Goal: Find specific page/section

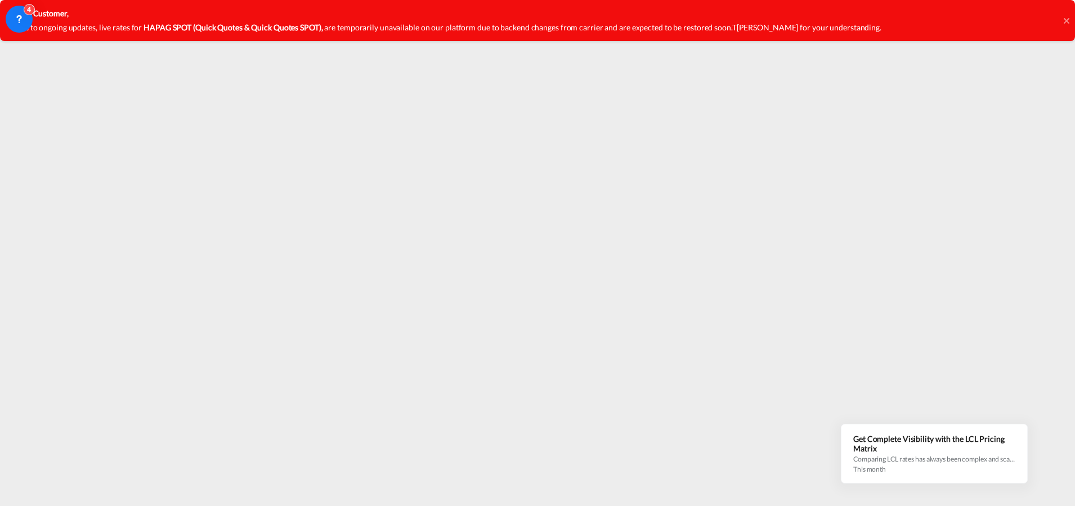
click at [1064, 17] on icon at bounding box center [1067, 20] width 6 height 9
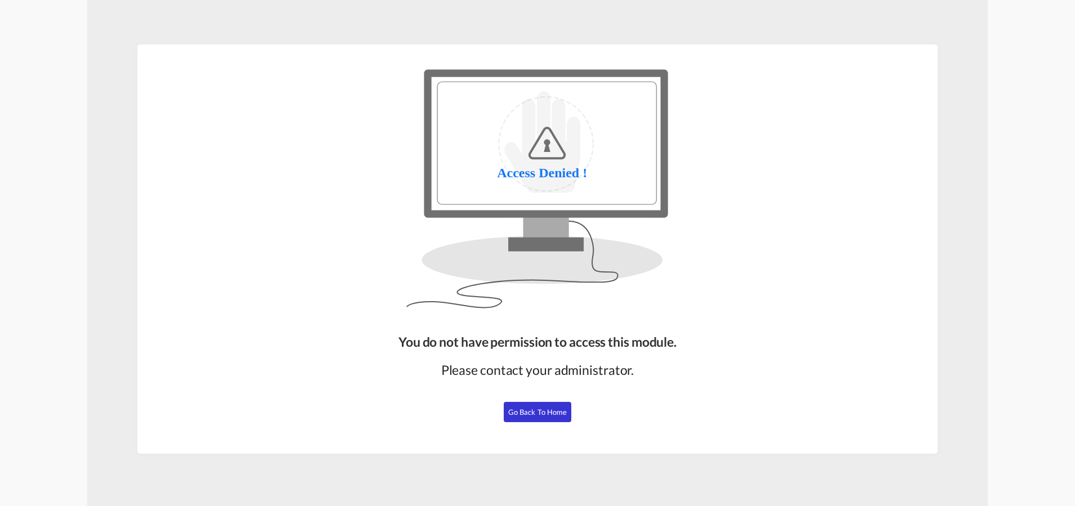
click at [535, 417] on button "Go Back to Home" at bounding box center [538, 412] width 68 height 20
